Goal: Task Accomplishment & Management: Manage account settings

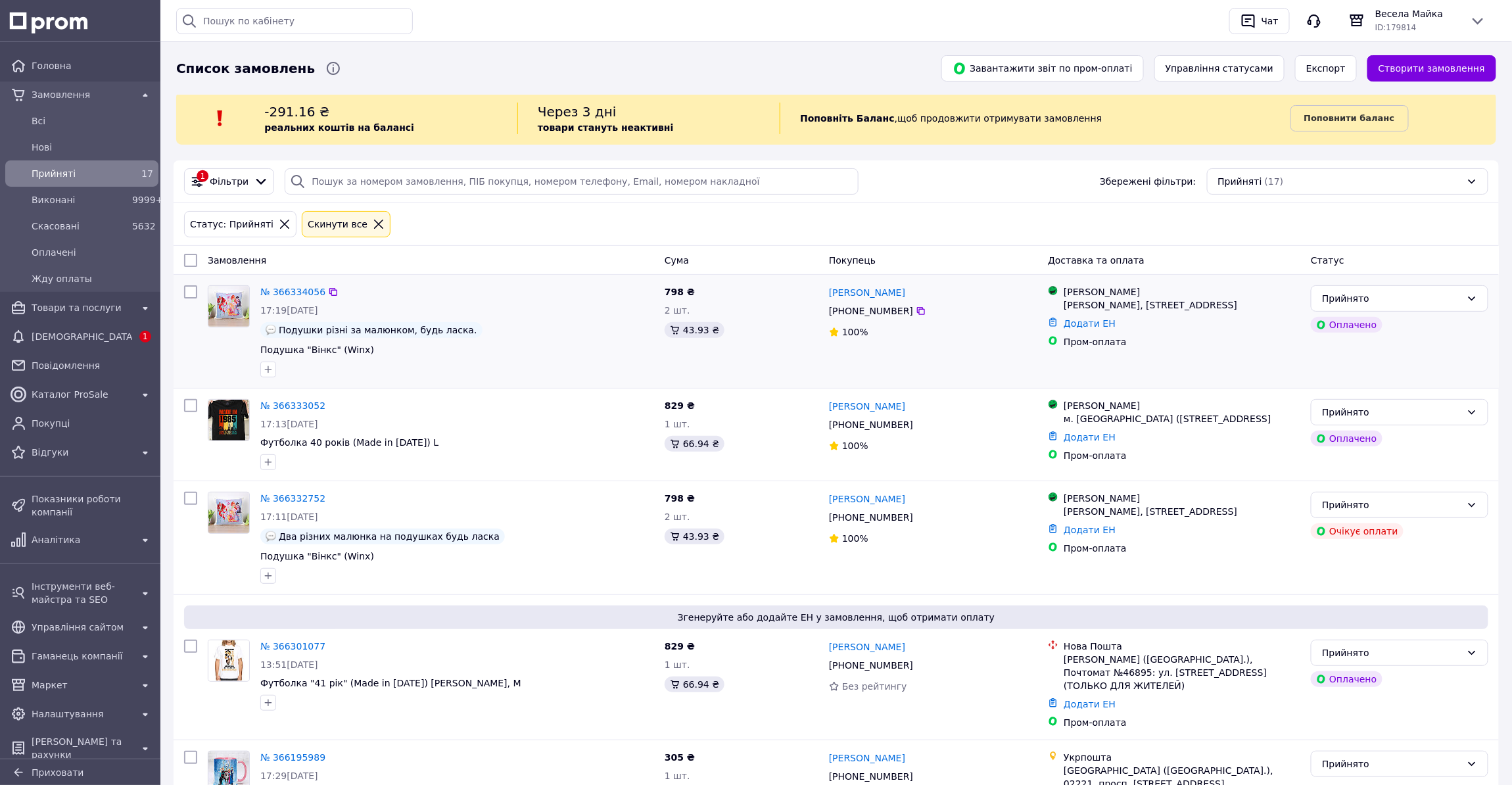
scroll to position [119, 0]
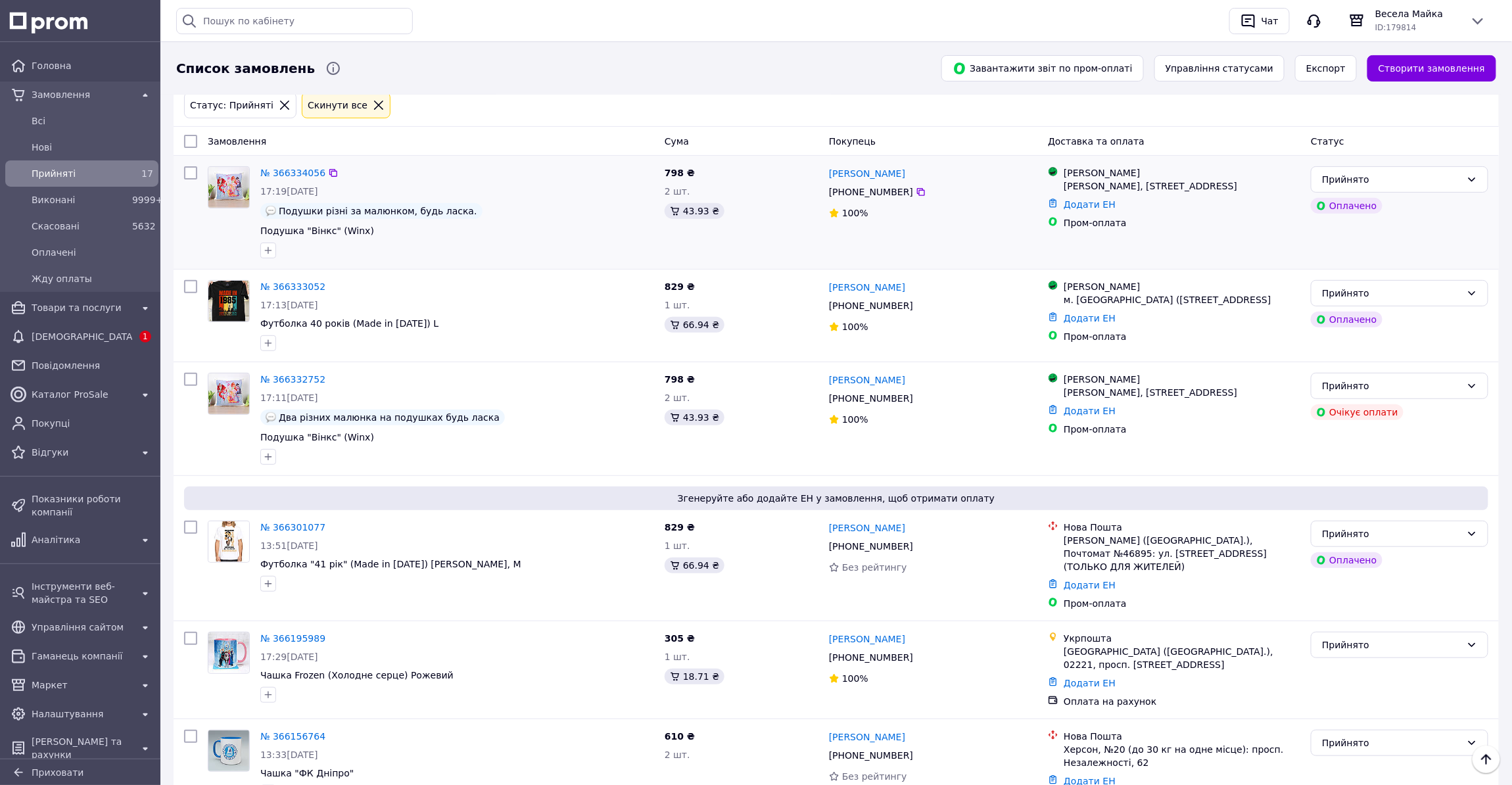
click at [237, 186] on img at bounding box center [229, 187] width 41 height 41
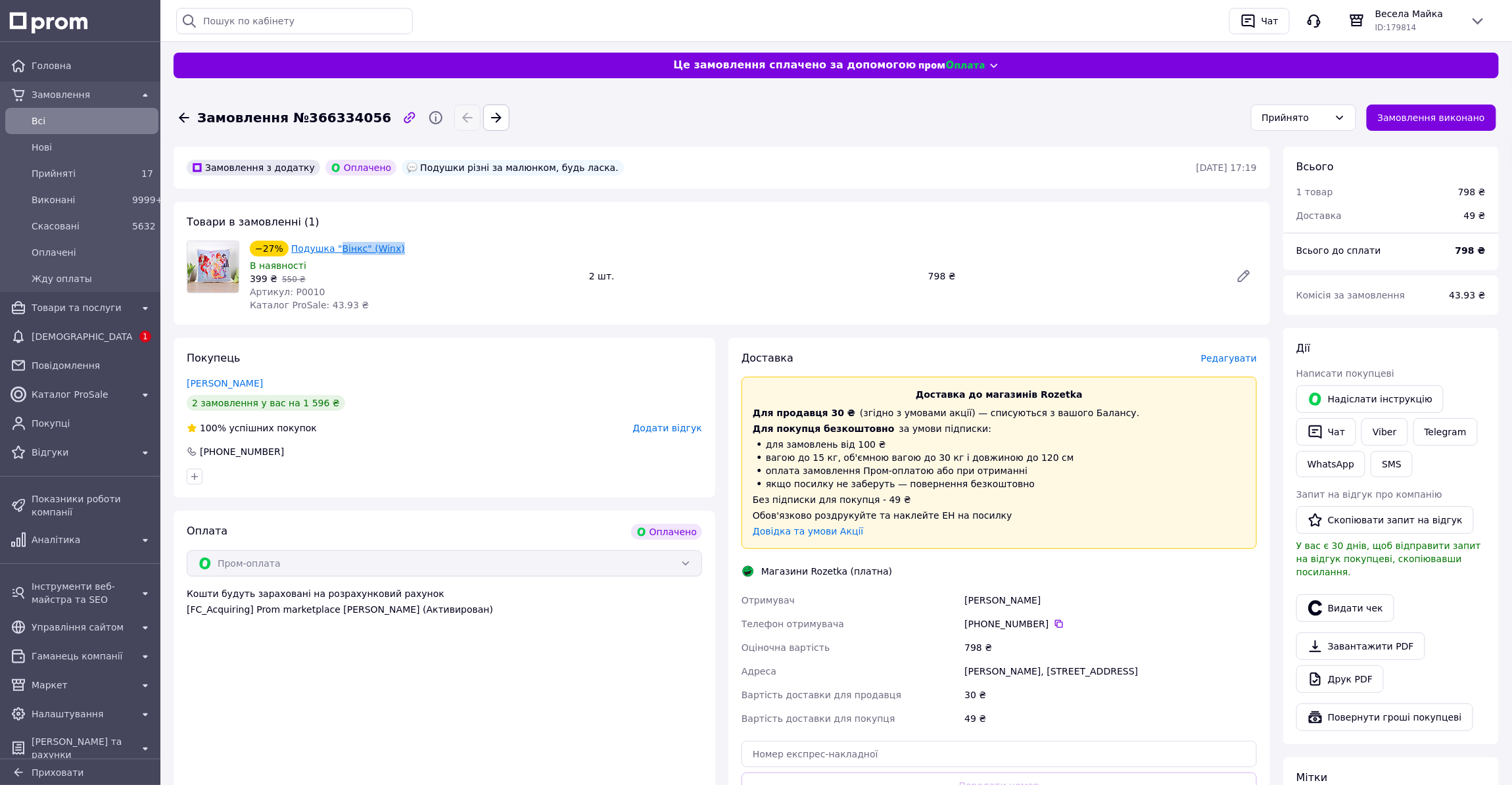
drag, startPoint x: 386, startPoint y: 246, endPoint x: 333, endPoint y: 254, distance: 53.6
click at [333, 254] on div "Подушка "Вінкс" (Winx)" at bounding box center [348, 248] width 117 height 16
copy link "Вінкс" (Winx)"
click at [317, 246] on link "Подушка "Вінкс" (Winx)" at bounding box center [348, 248] width 114 height 10
click at [54, 170] on span "Прийняті" at bounding box center [79, 174] width 95 height 13
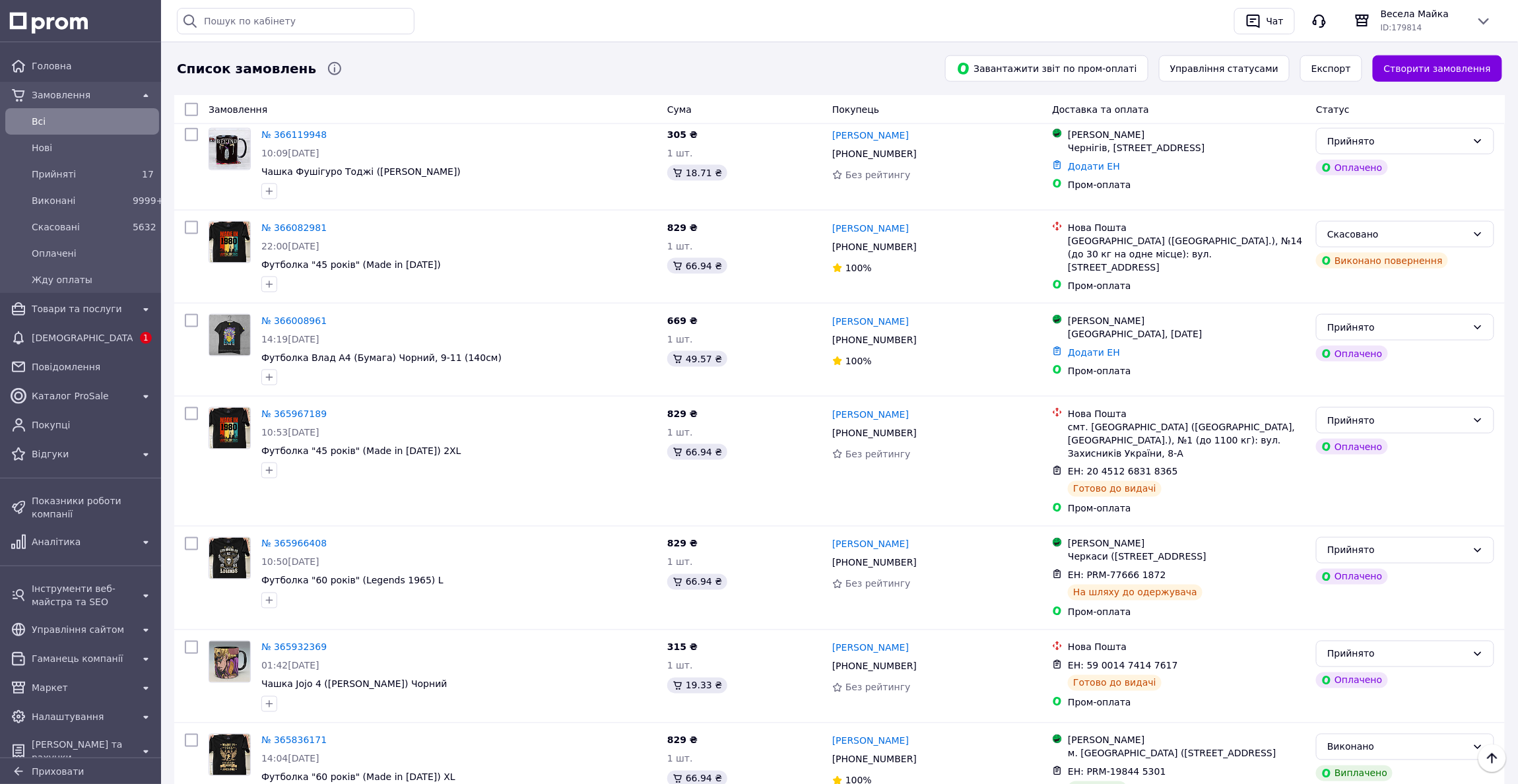
scroll to position [900, 0]
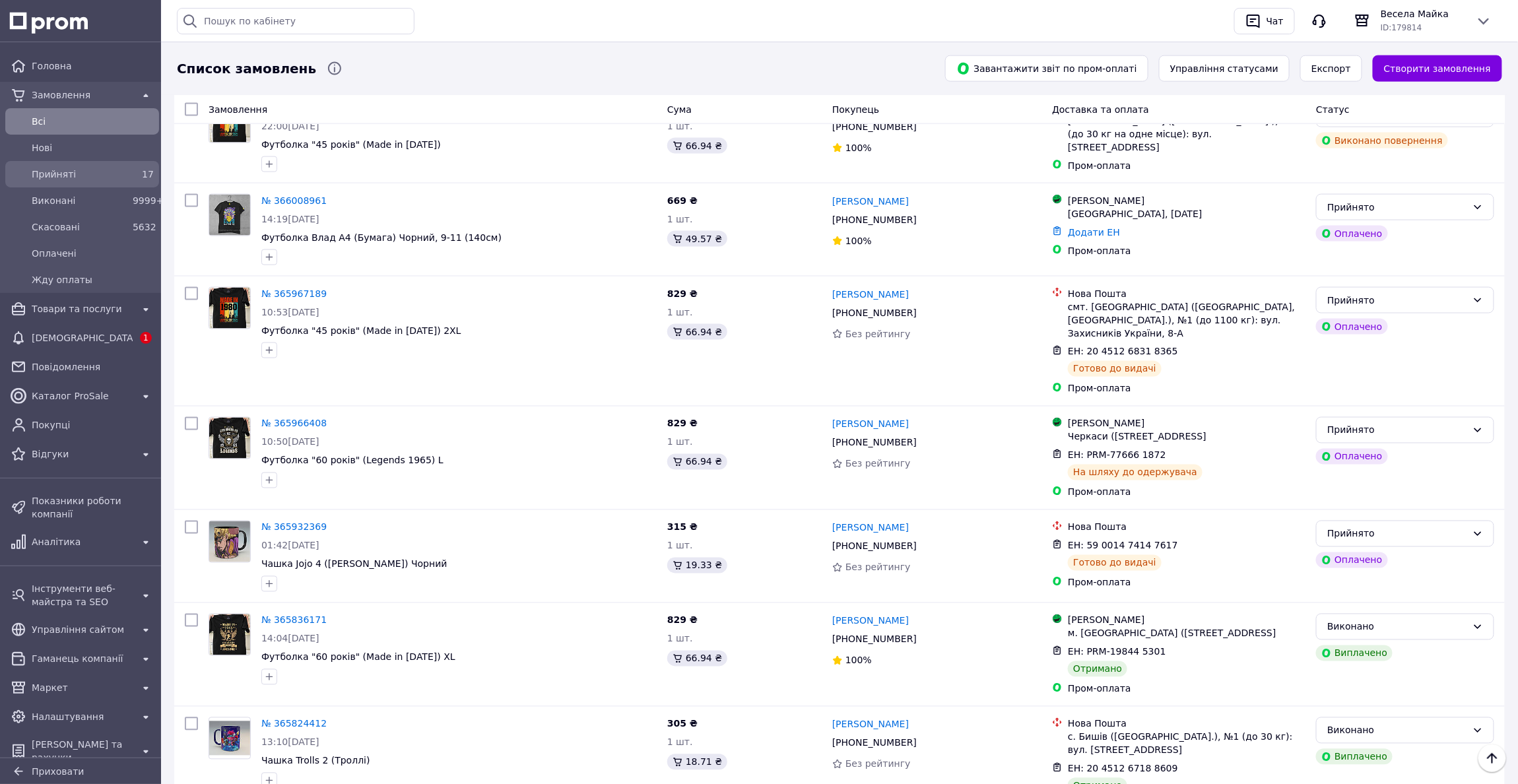
click at [105, 169] on span "Прийняті" at bounding box center [79, 175] width 95 height 13
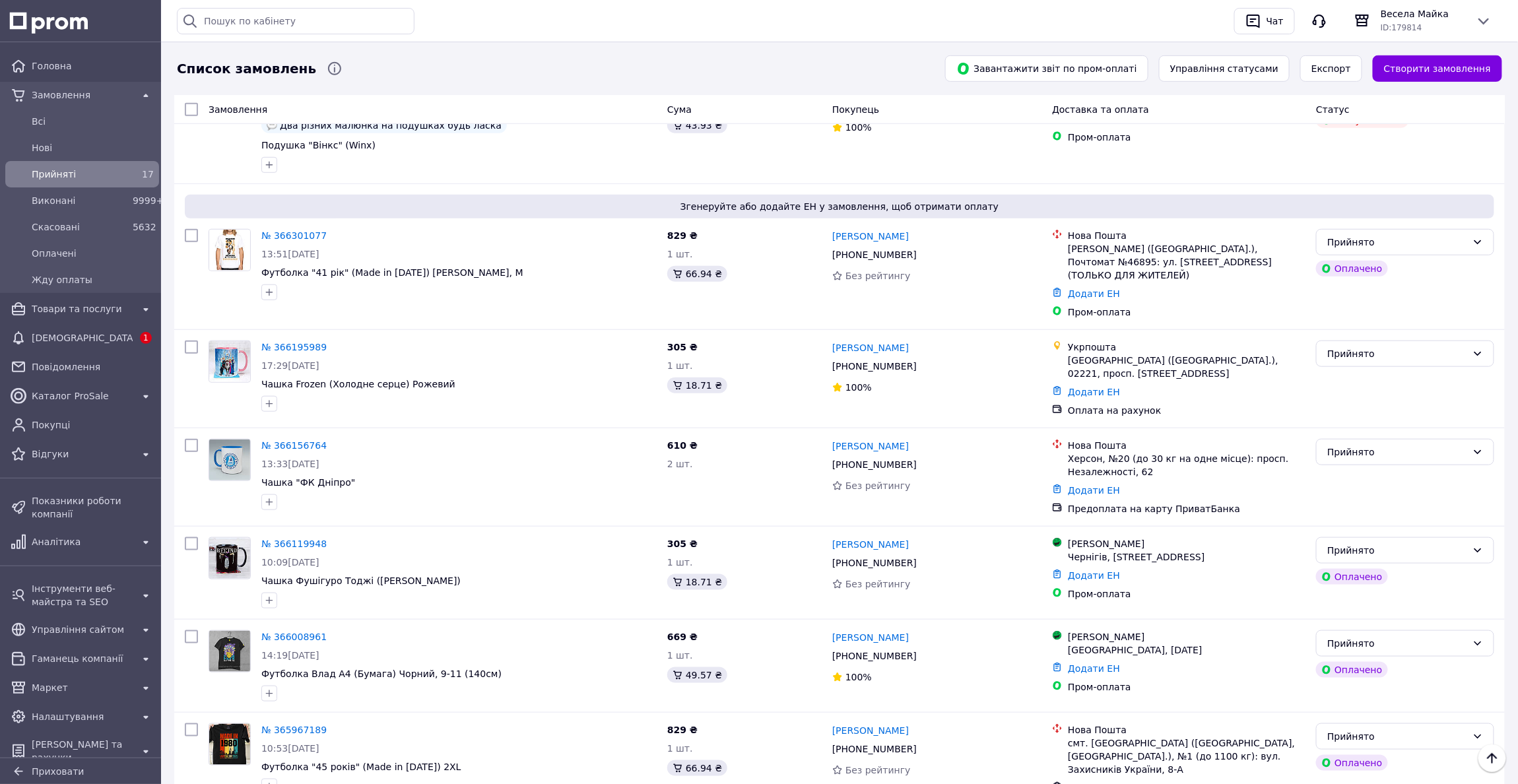
scroll to position [113, 0]
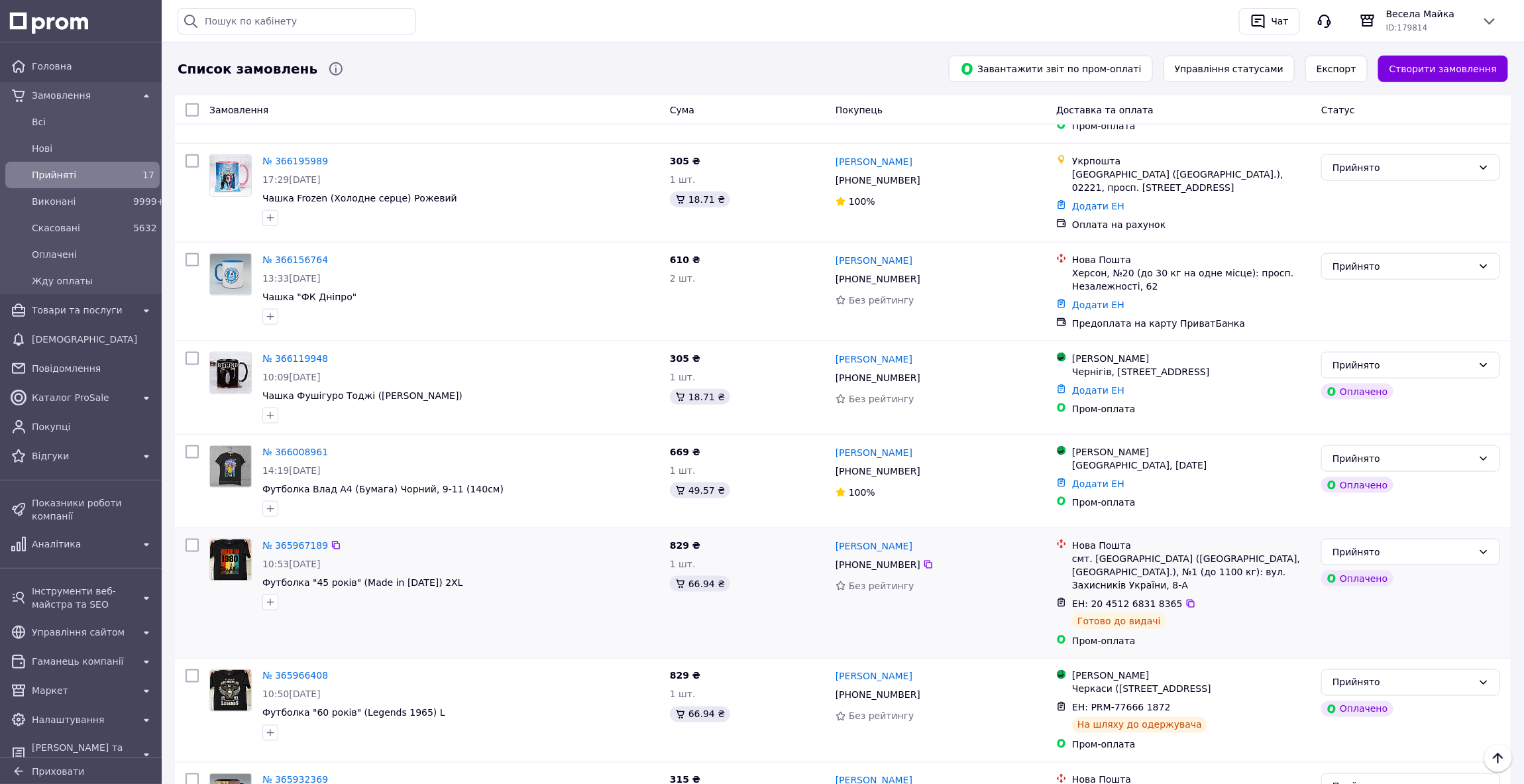
scroll to position [662, 0]
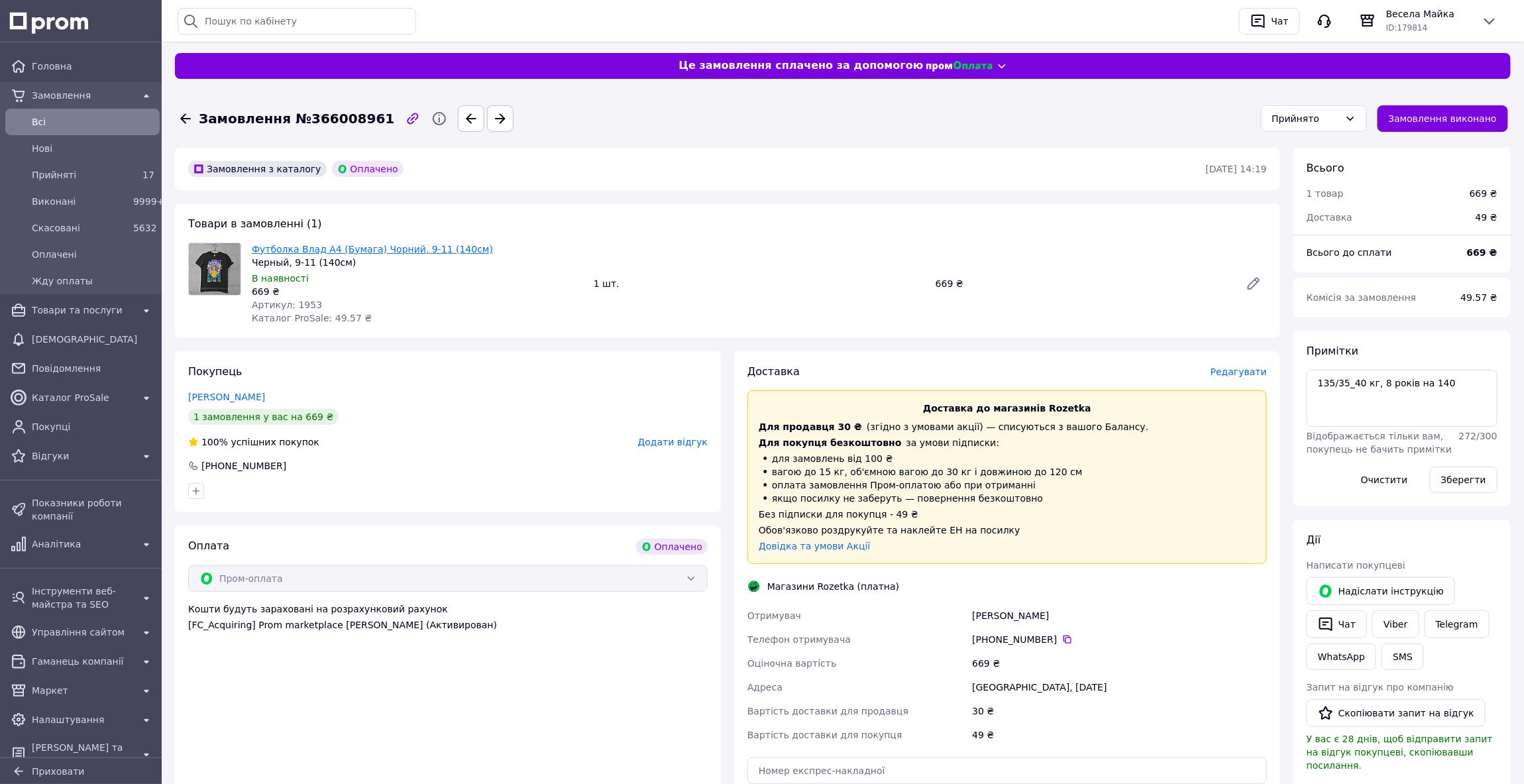
click at [417, 248] on link "Футболка Влад А4 (Бумага) Чорний, 9-11 (140см)" at bounding box center [372, 249] width 241 height 10
